Goal: Task Accomplishment & Management: Use online tool/utility

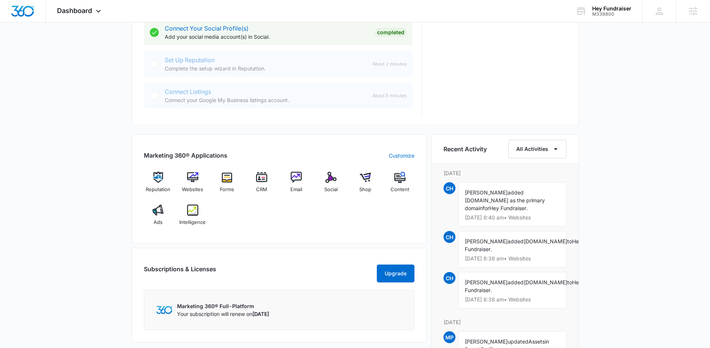
scroll to position [388, 0]
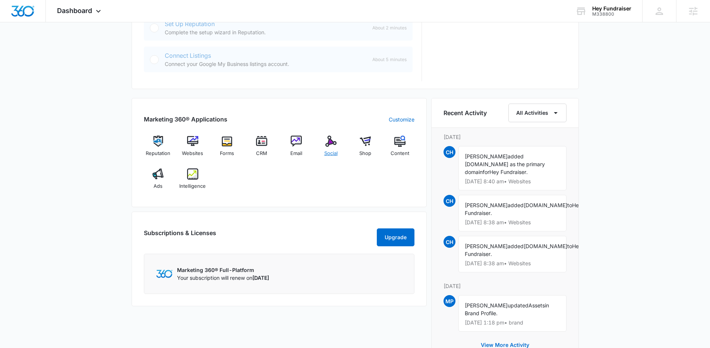
click at [324, 153] on span "Social" at bounding box center [330, 153] width 13 height 7
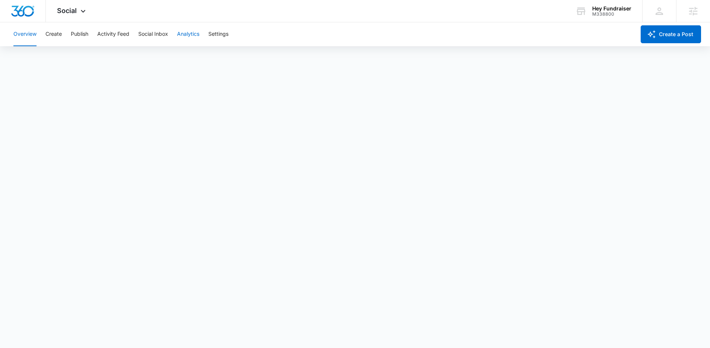
click at [190, 35] on button "Analytics" at bounding box center [188, 34] width 22 height 24
click at [255, 58] on button "Reports" at bounding box center [245, 57] width 19 height 21
